Goal: Task Accomplishment & Management: Use online tool/utility

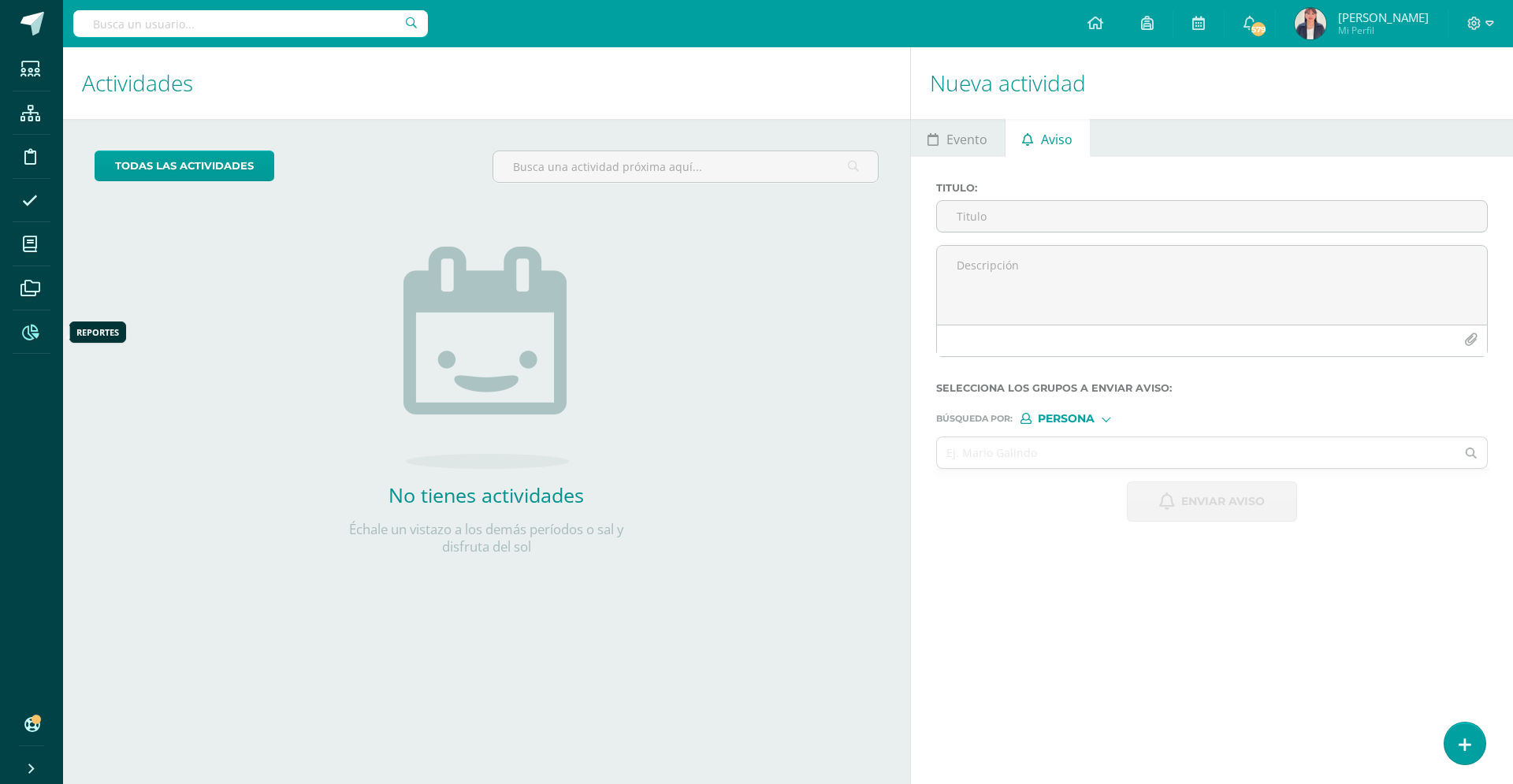
click at [30, 328] on icon at bounding box center [30, 333] width 16 height 16
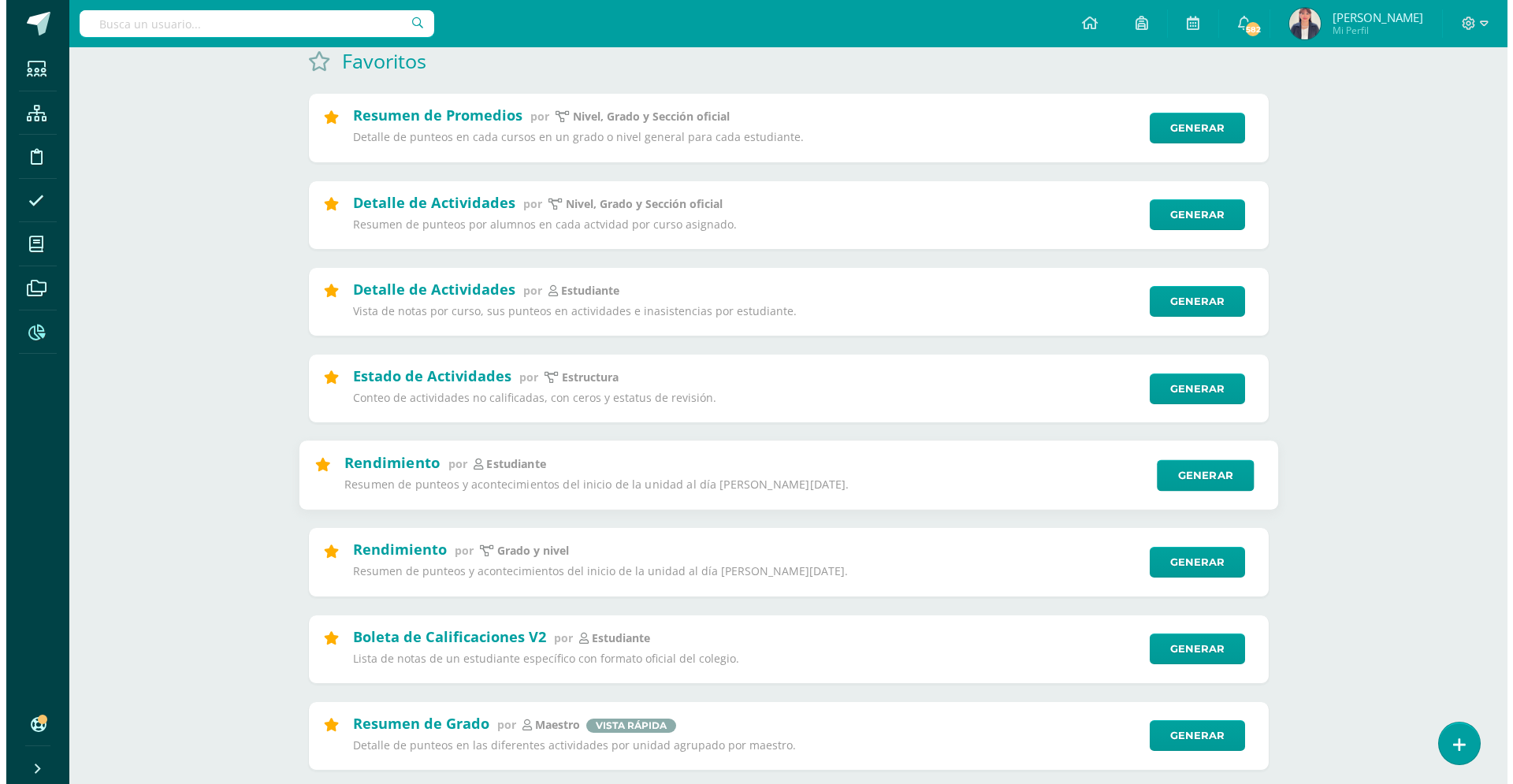
scroll to position [183, 0]
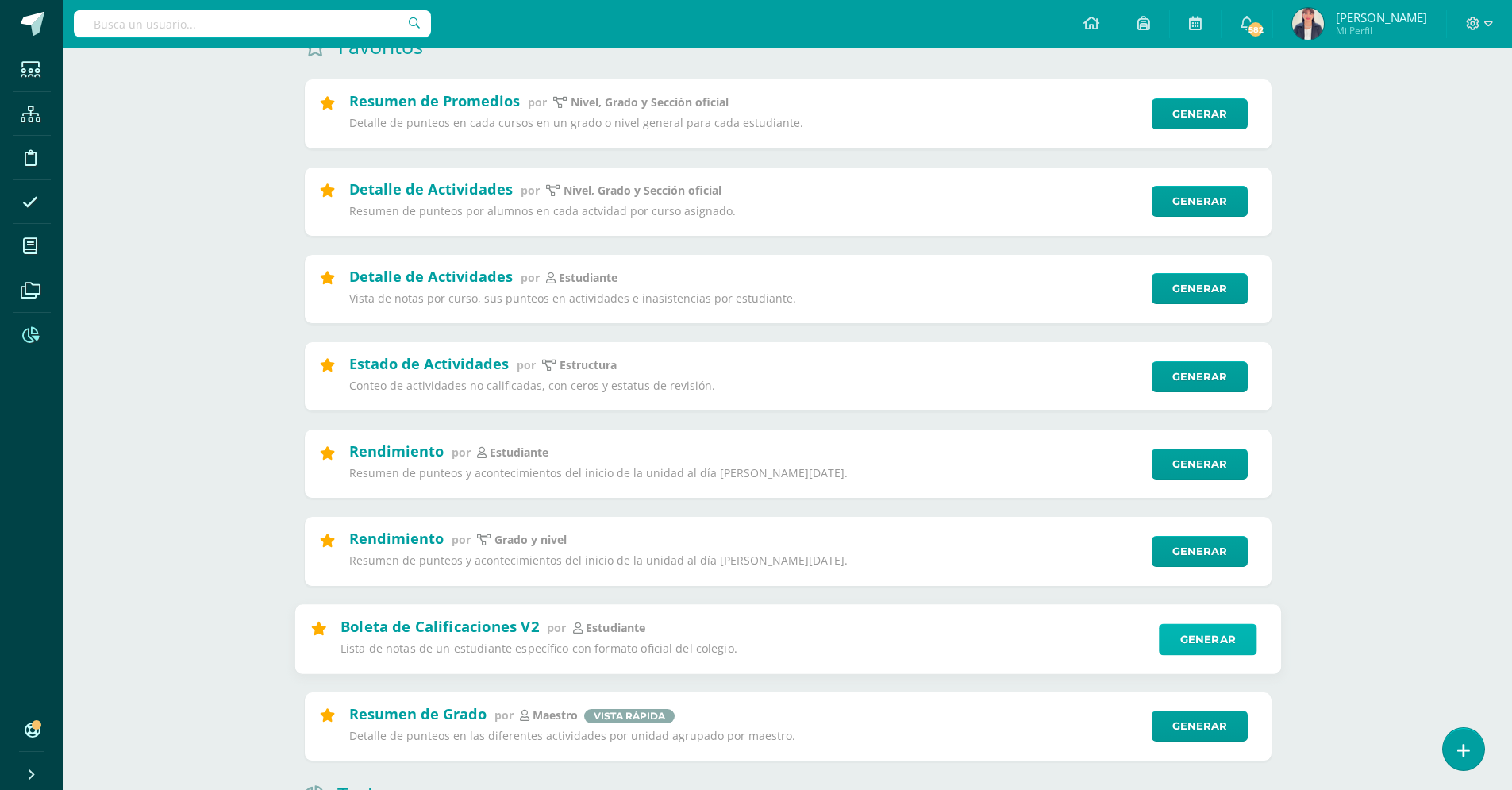
click at [1194, 638] on link "Generar" at bounding box center [1208, 638] width 97 height 32
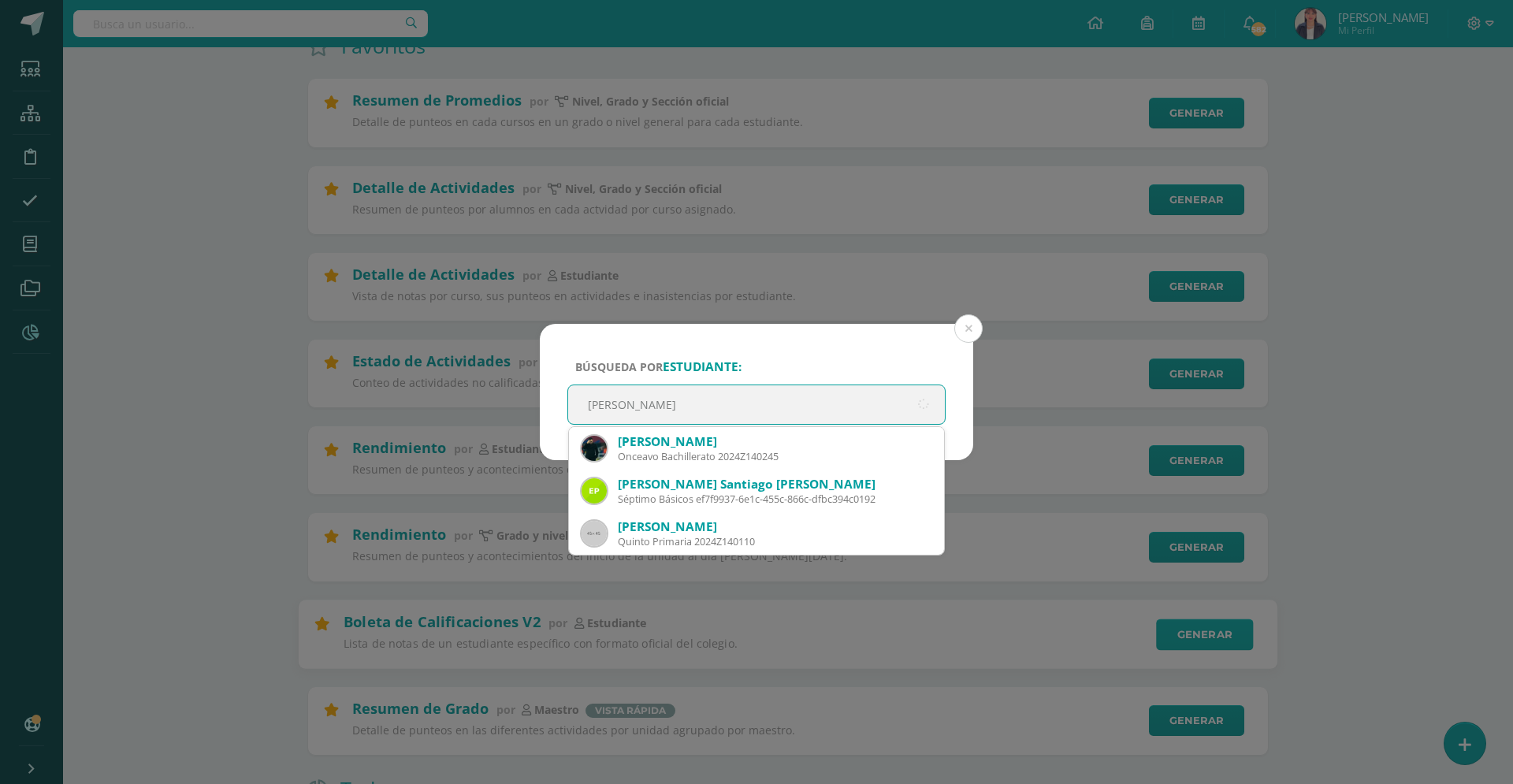
type input "[PERSON_NAME]"
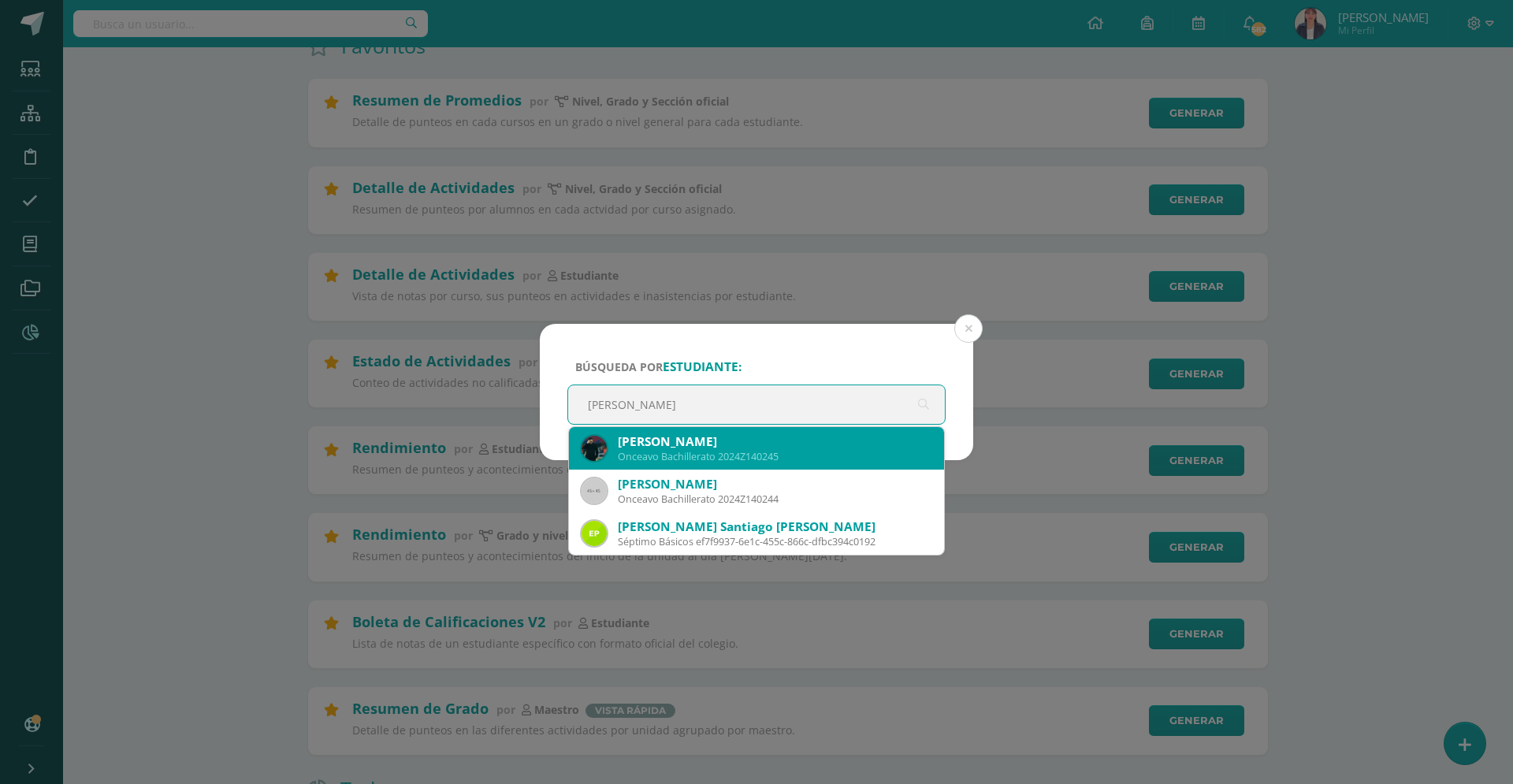
click at [747, 448] on div "[PERSON_NAME]" at bounding box center [774, 441] width 313 height 16
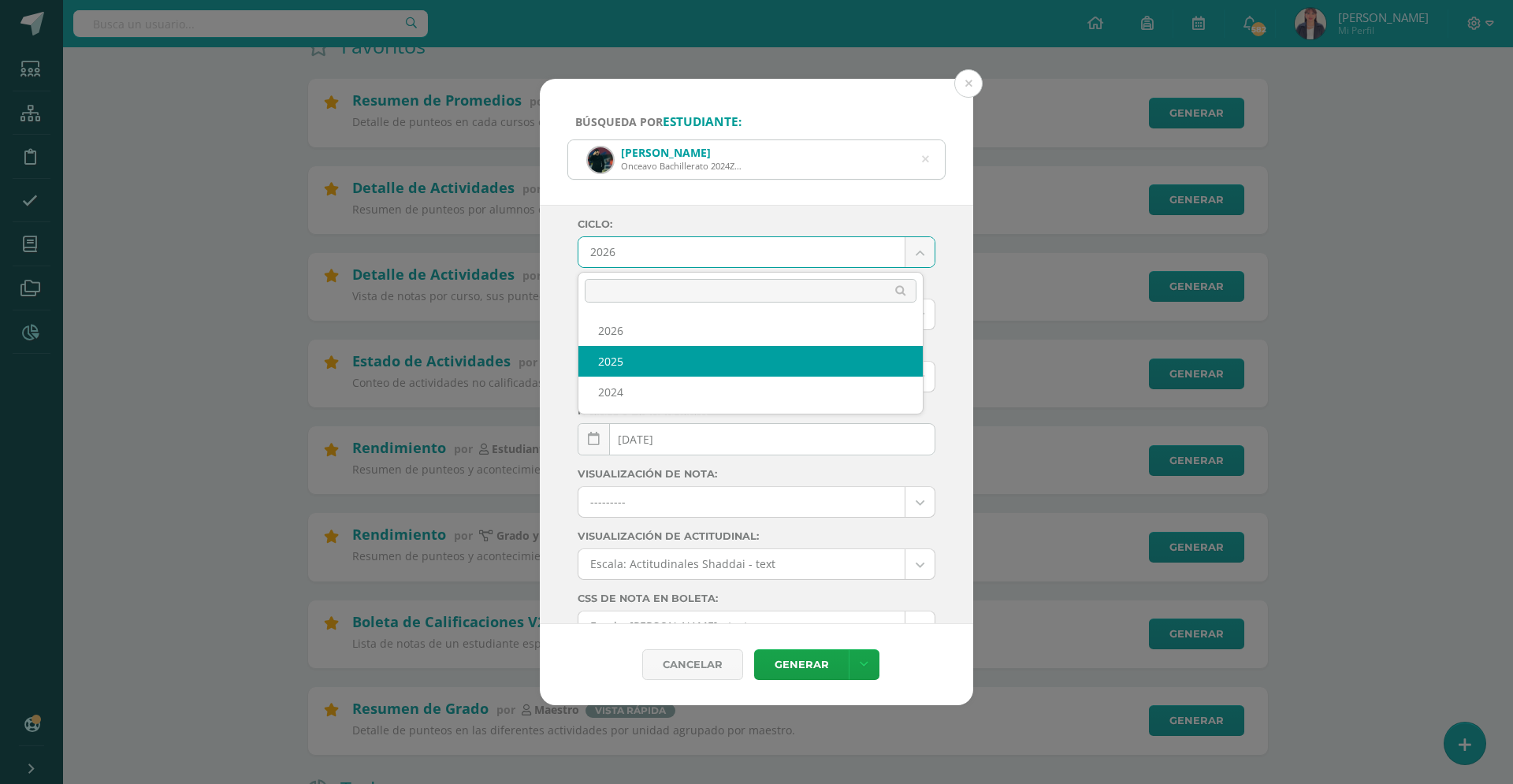
select select "4"
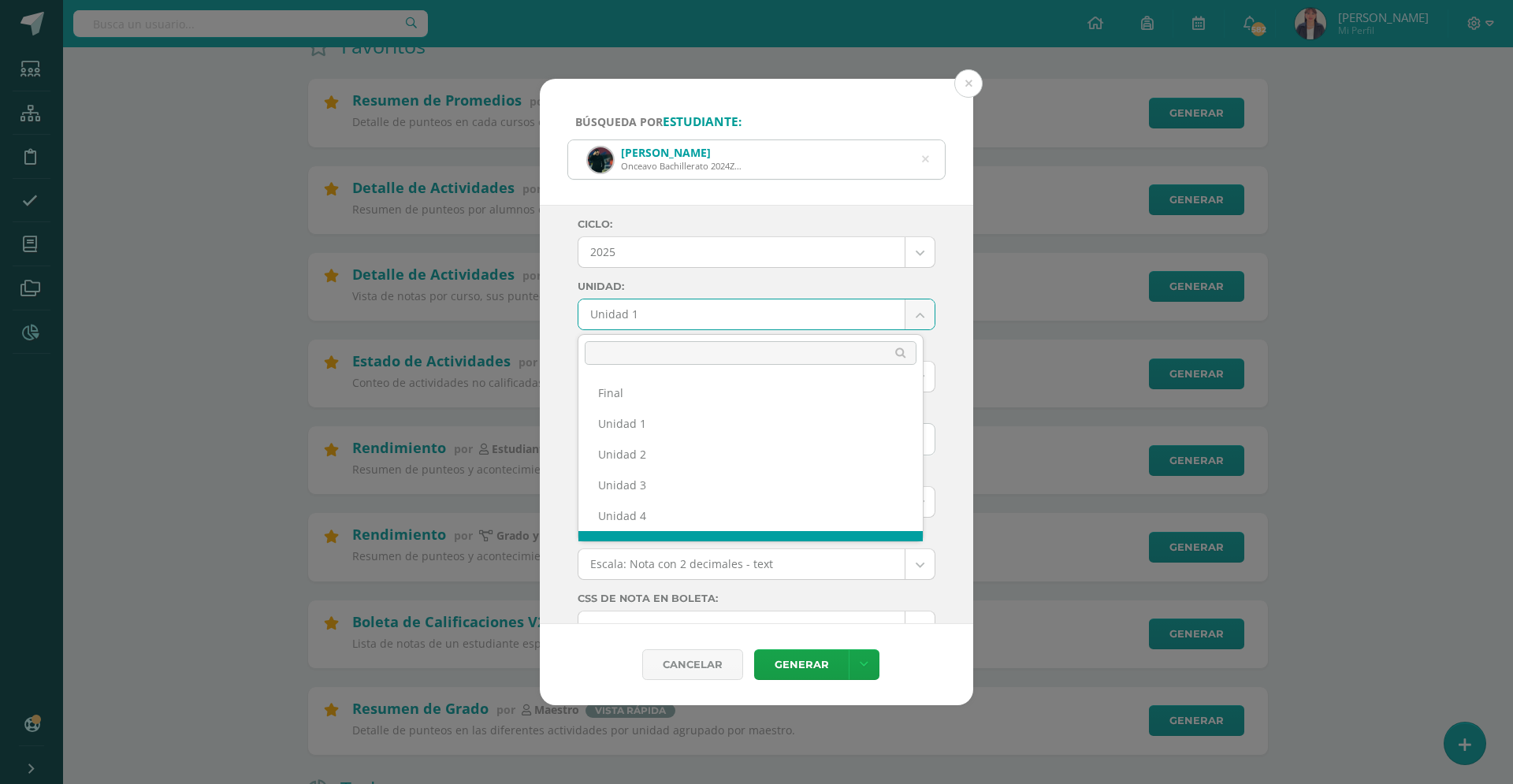
scroll to position [21, 0]
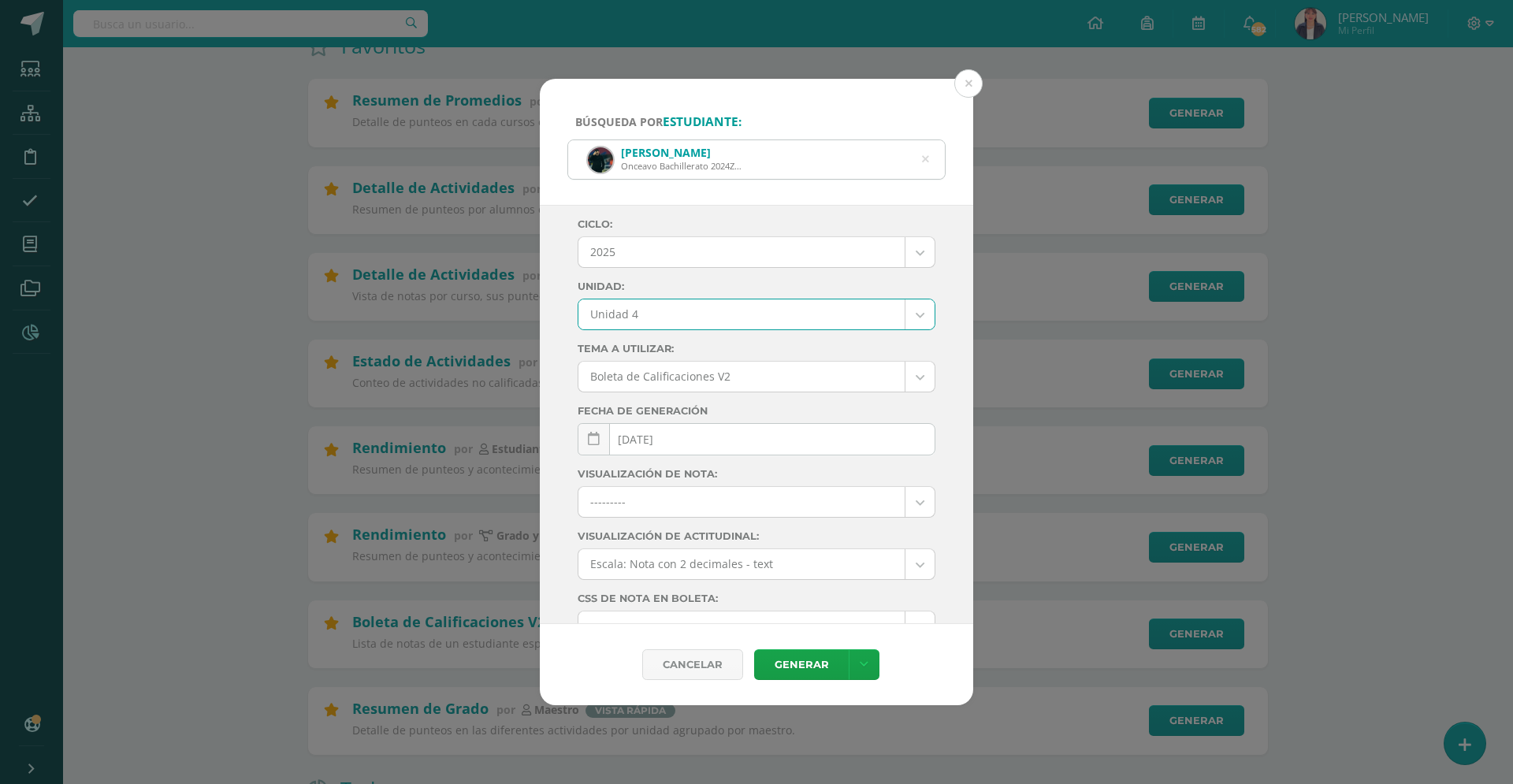
select select "Unidad 4"
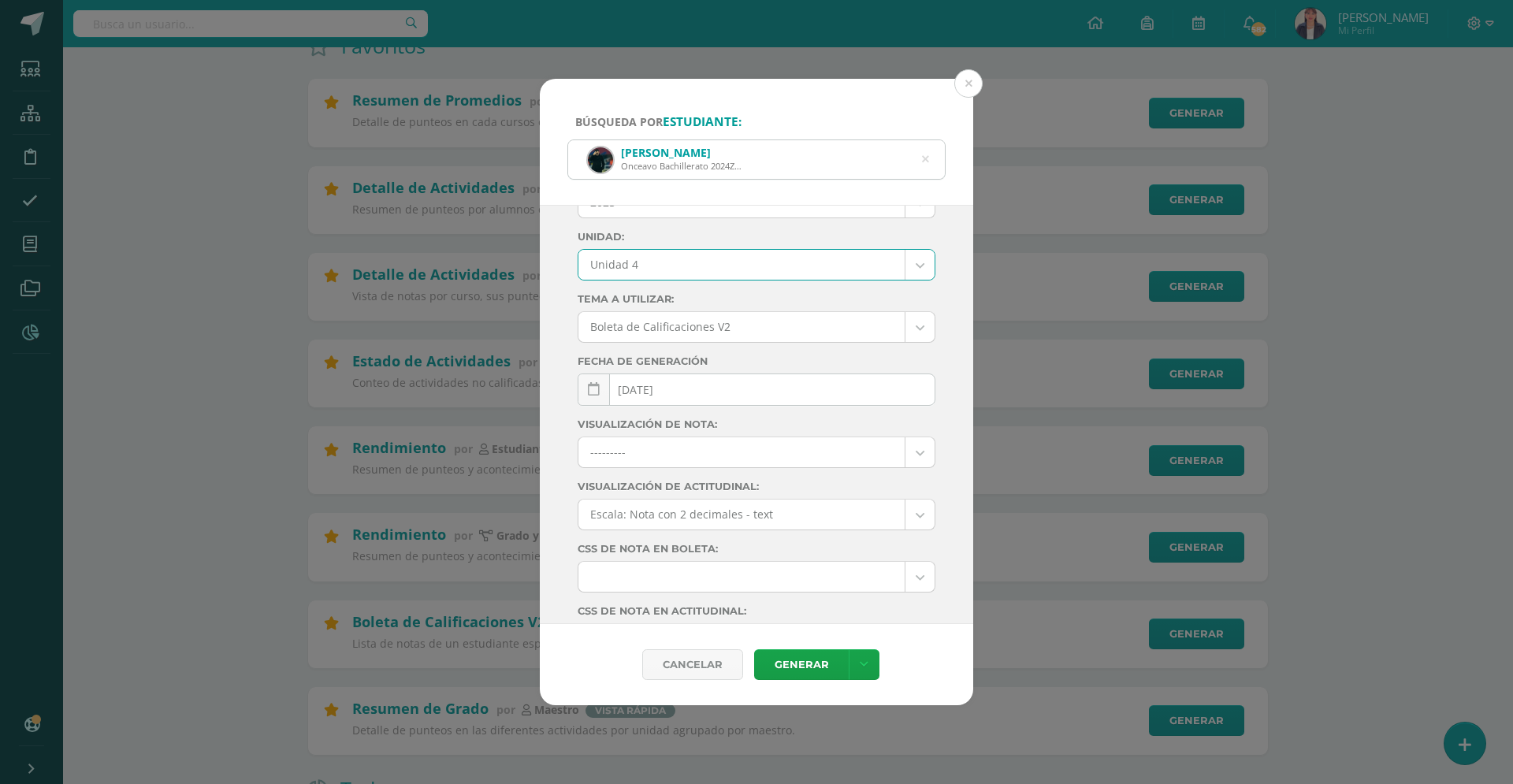
scroll to position [124, 0]
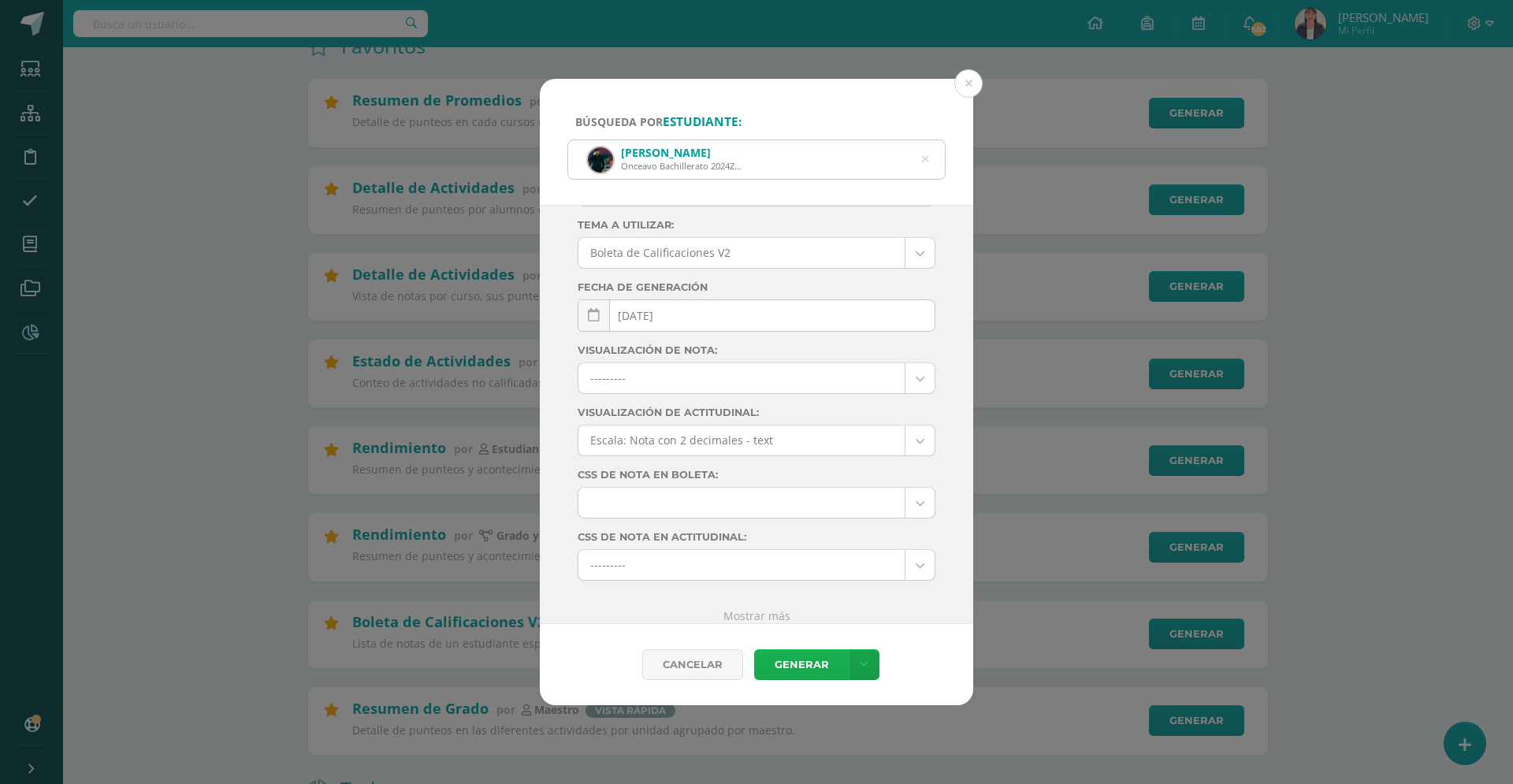
click at [819, 668] on link "Generar" at bounding box center [801, 664] width 95 height 30
